Goal: Information Seeking & Learning: Get advice/opinions

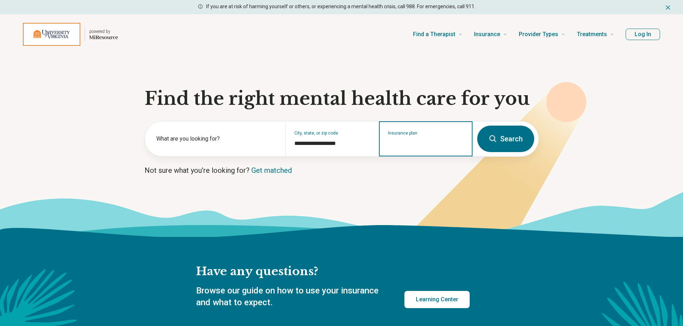
click at [434, 145] on input "Insurance plan" at bounding box center [426, 143] width 76 height 9
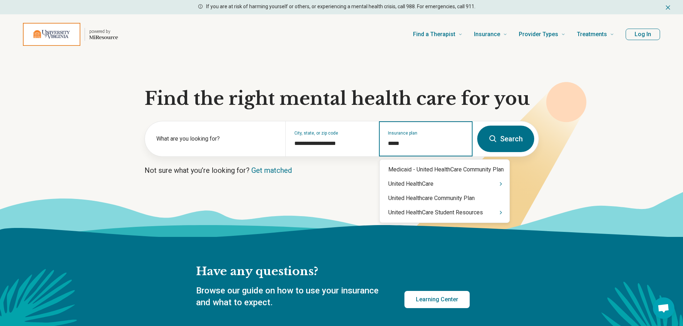
type input "******"
click at [435, 215] on div "United HealthCare Student Resources" at bounding box center [444, 213] width 130 height 14
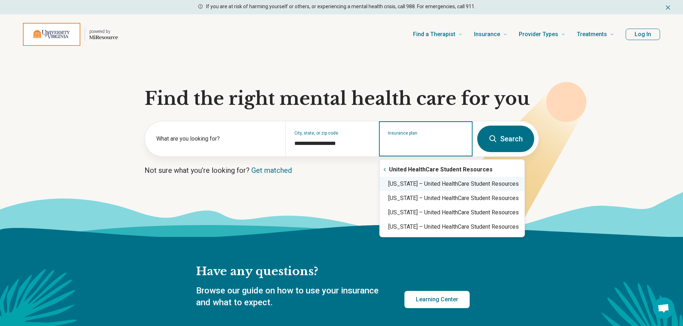
click at [437, 188] on div "Virginia – United HealthCare Student Resources" at bounding box center [451, 184] width 145 height 14
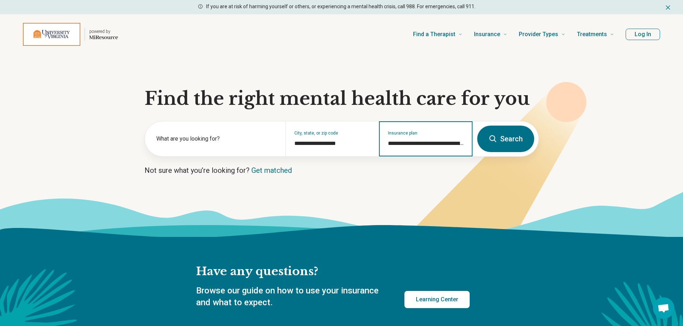
type input "**********"
click at [496, 138] on icon at bounding box center [492, 139] width 9 height 9
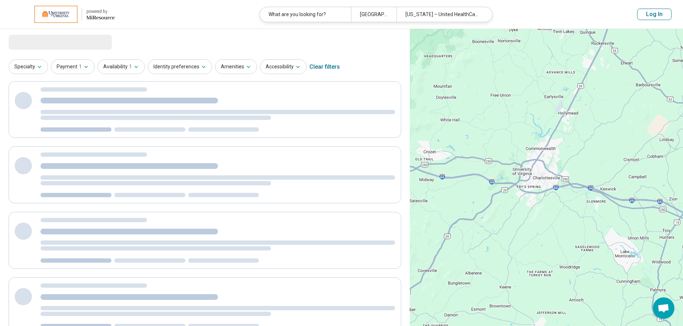
select select "***"
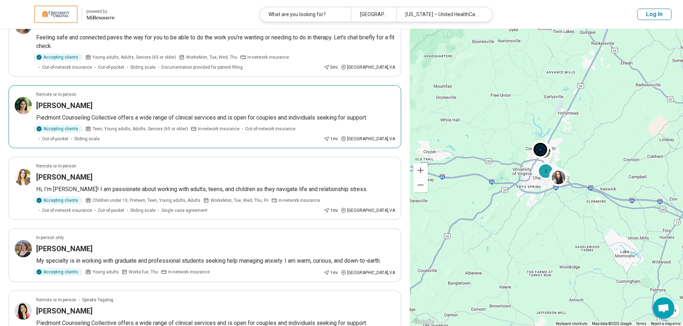
scroll to position [179, 0]
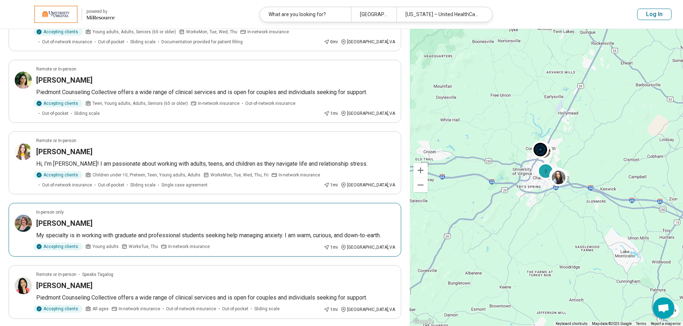
click at [156, 230] on article "In-person only Jennifer Beard My specialty is in working with graduate and prof…" at bounding box center [205, 230] width 392 height 54
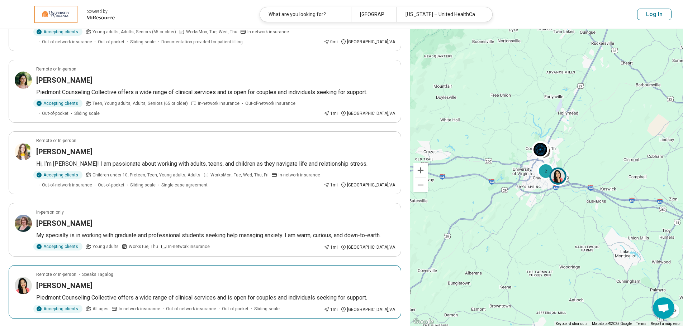
click at [138, 298] on p "Piedmont Counseling Collective offers a wide range of clinical services and is …" at bounding box center [215, 298] width 359 height 9
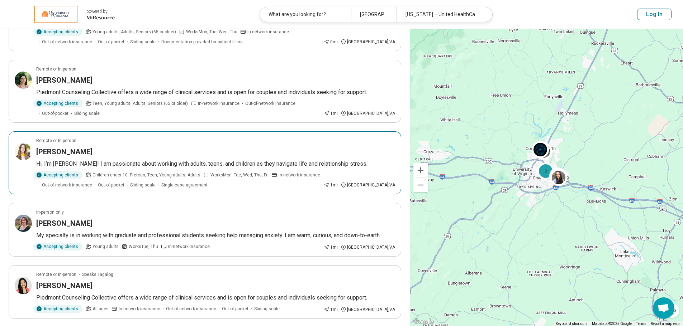
click at [111, 169] on article "Remote or In-person Sarah Dulaney Hi, I’m Sarah! I am passionate about working …" at bounding box center [205, 163] width 392 height 63
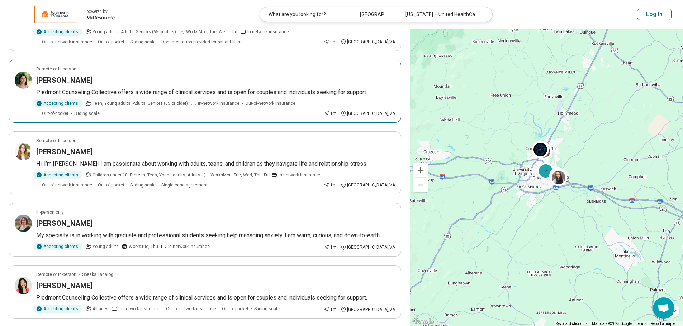
click at [109, 102] on span "Teen, Young adults, Adults, Seniors (65 or older)" at bounding box center [139, 103] width 95 height 6
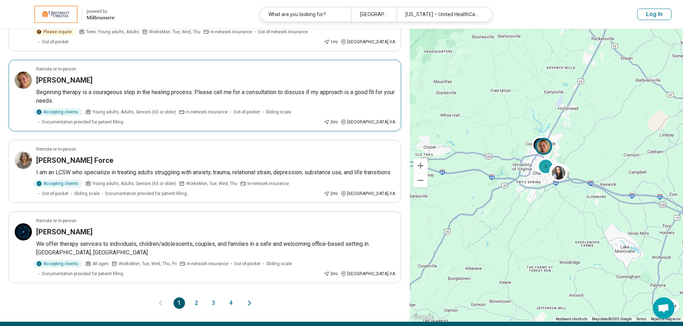
scroll to position [512, 0]
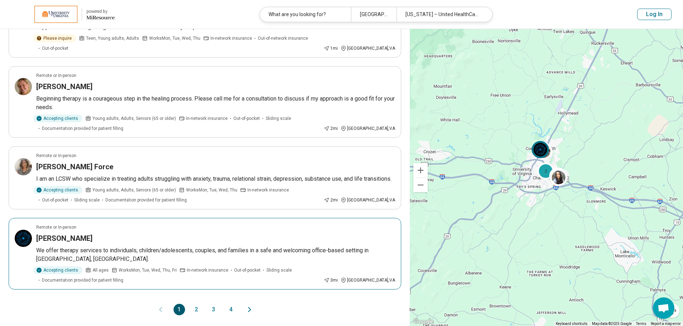
click at [262, 257] on p "We offer therapy services to individuals, children/adolescents, couples, and fa…" at bounding box center [215, 255] width 359 height 17
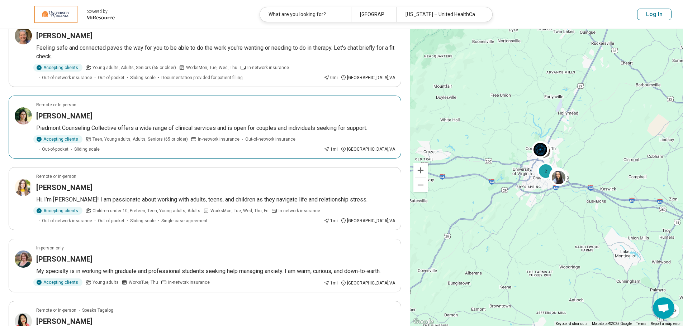
scroll to position [251, 0]
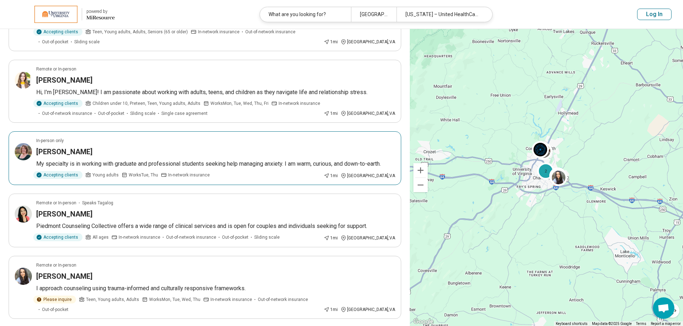
click at [187, 166] on p "My specialty is in working with graduate and professional students seeking help…" at bounding box center [215, 164] width 359 height 9
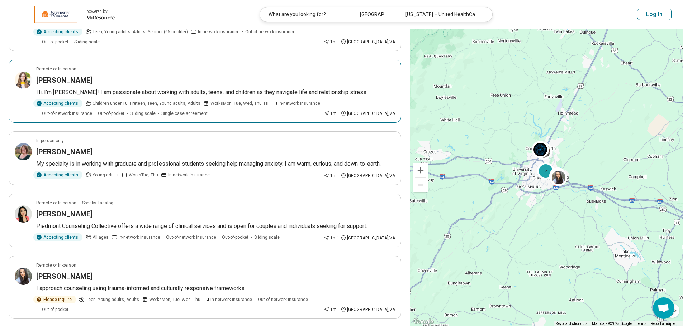
click at [152, 77] on div "Sarah Dulaney" at bounding box center [215, 80] width 359 height 10
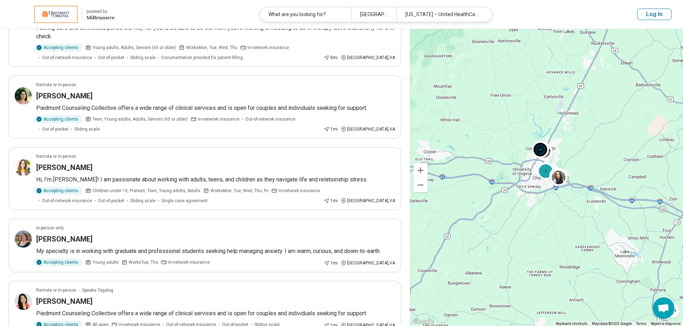
scroll to position [143, 0]
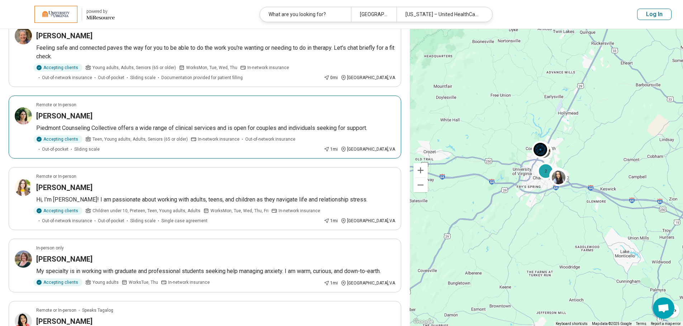
click at [150, 119] on div "Sidney Hall" at bounding box center [215, 116] width 359 height 10
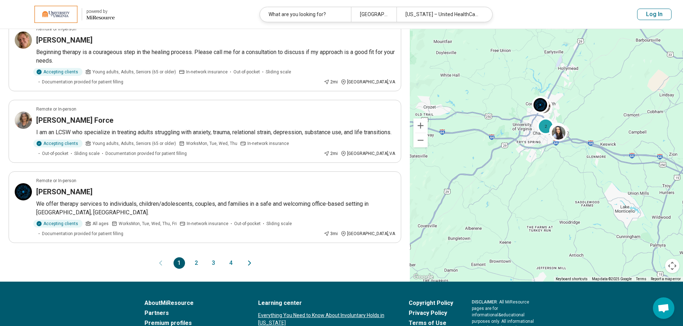
scroll to position [656, 0]
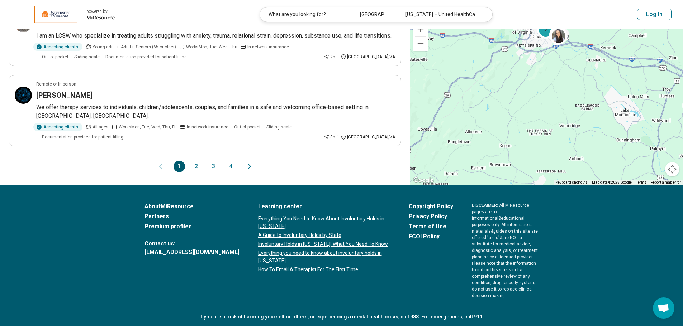
click at [197, 165] on button "2" at bounding box center [196, 166] width 11 height 11
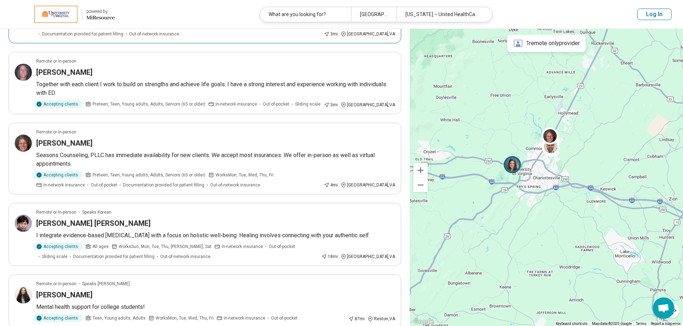
scroll to position [251, 0]
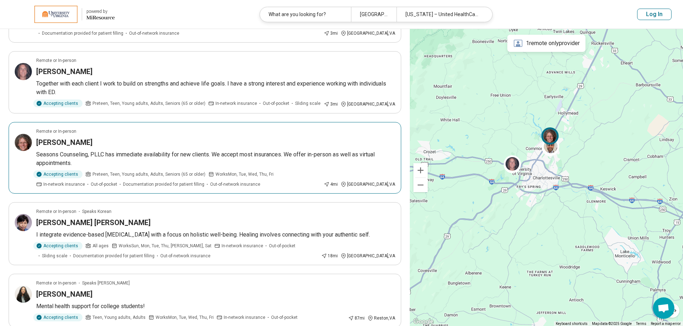
click at [209, 150] on p "Seasons Counseling, PLLC has immediate availability for new clients. We accept …" at bounding box center [215, 158] width 359 height 17
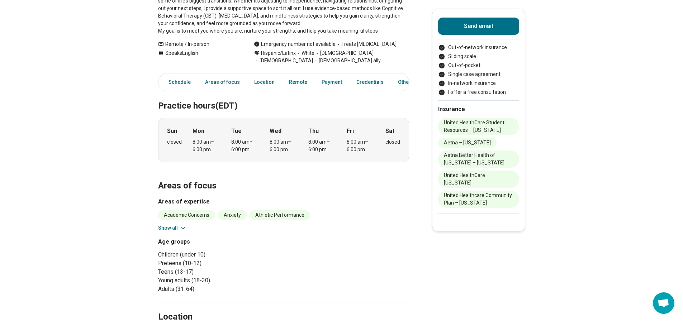
scroll to position [143, 0]
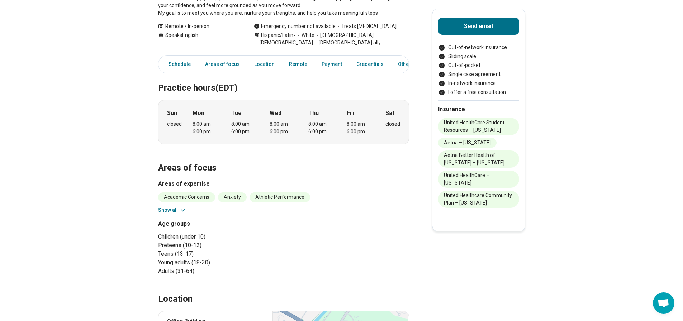
click at [169, 208] on button "Show all" at bounding box center [172, 210] width 28 height 8
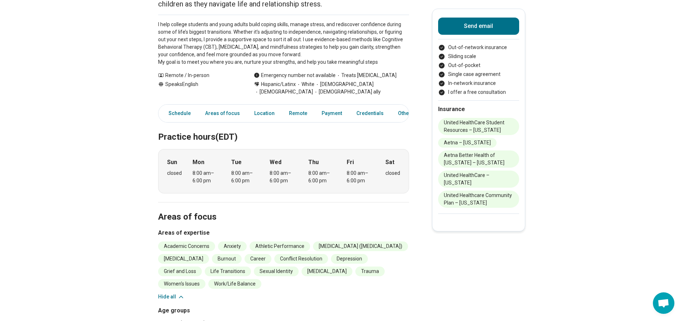
scroll to position [0, 0]
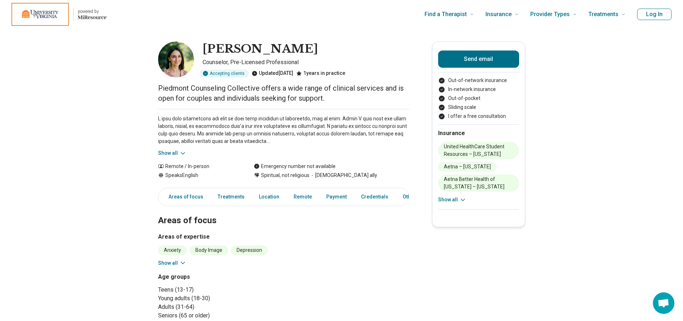
click at [178, 154] on button "Show all" at bounding box center [172, 153] width 28 height 8
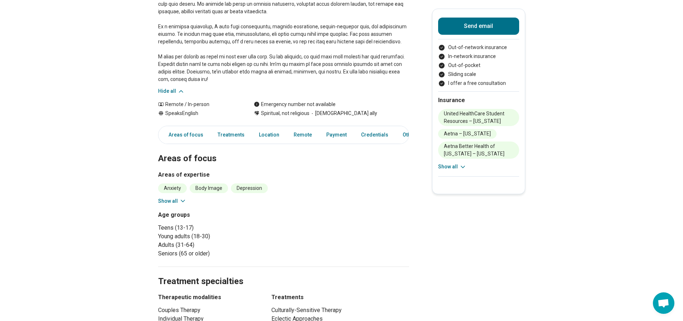
scroll to position [179, 0]
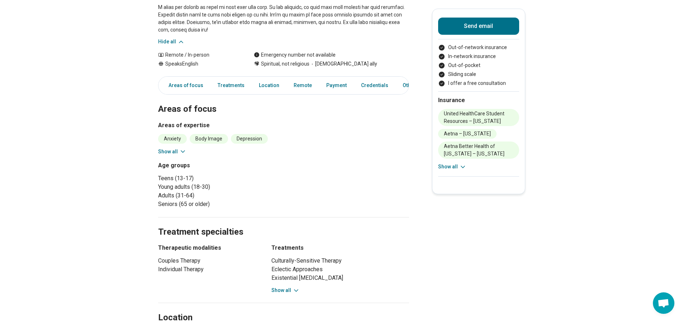
click at [175, 148] on button "Show all" at bounding box center [172, 152] width 28 height 8
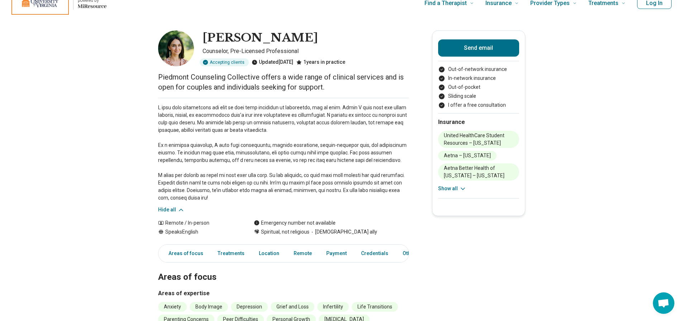
scroll to position [0, 0]
